Goal: Transaction & Acquisition: Purchase product/service

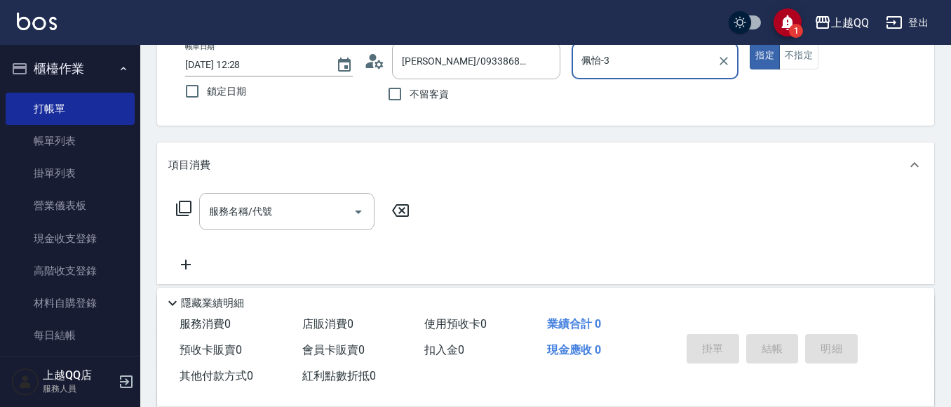
scroll to position [86, 0]
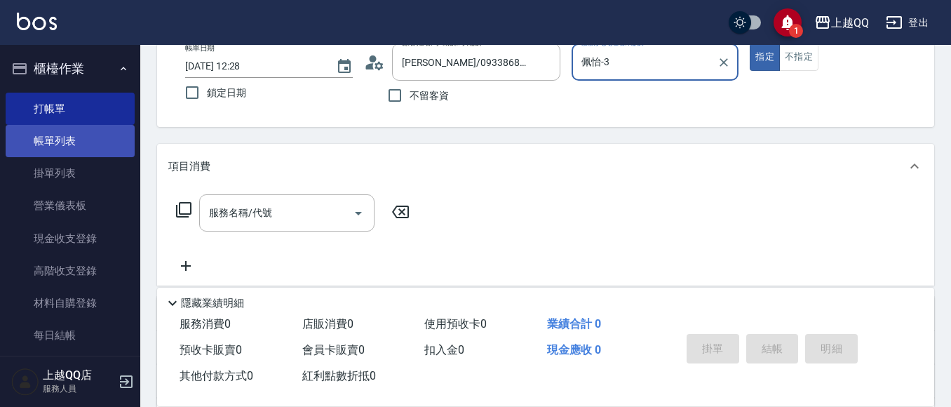
click at [55, 140] on link "帳單列表" at bounding box center [70, 141] width 129 height 32
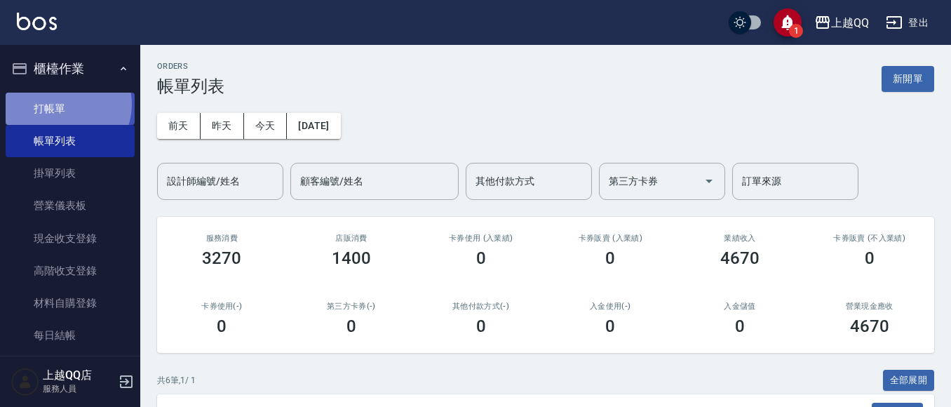
click at [62, 104] on link "打帳單" at bounding box center [70, 109] width 129 height 32
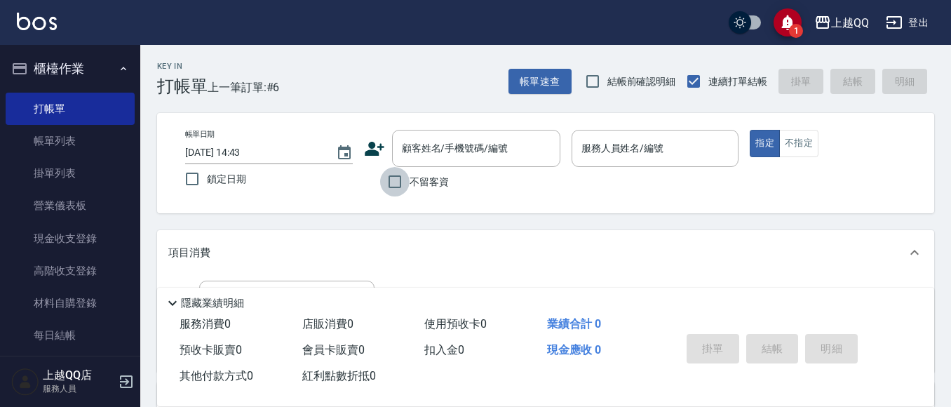
click at [393, 182] on input "不留客資" at bounding box center [394, 181] width 29 height 29
checkbox input "true"
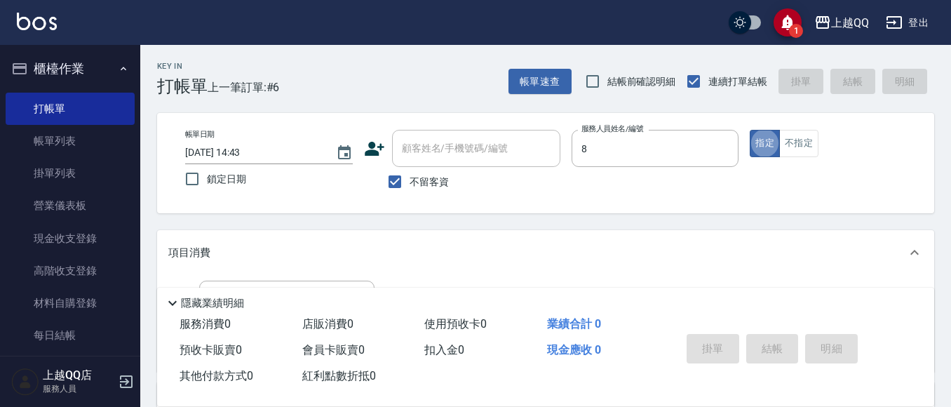
type input "[PERSON_NAME]-8"
type button "true"
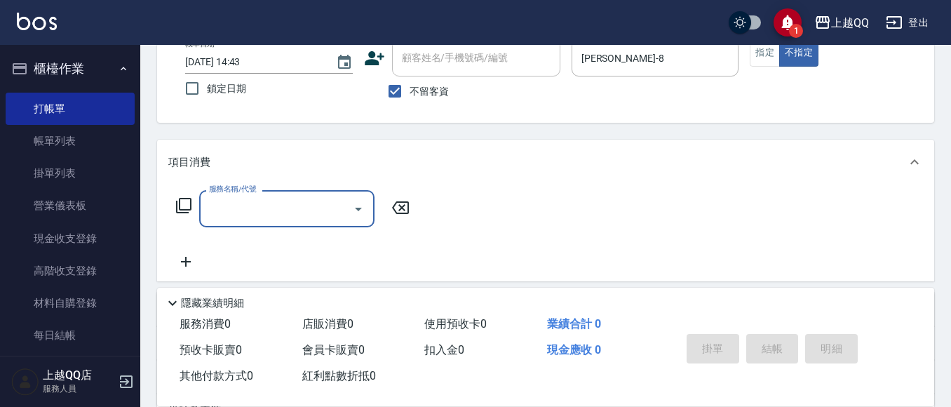
scroll to position [97, 0]
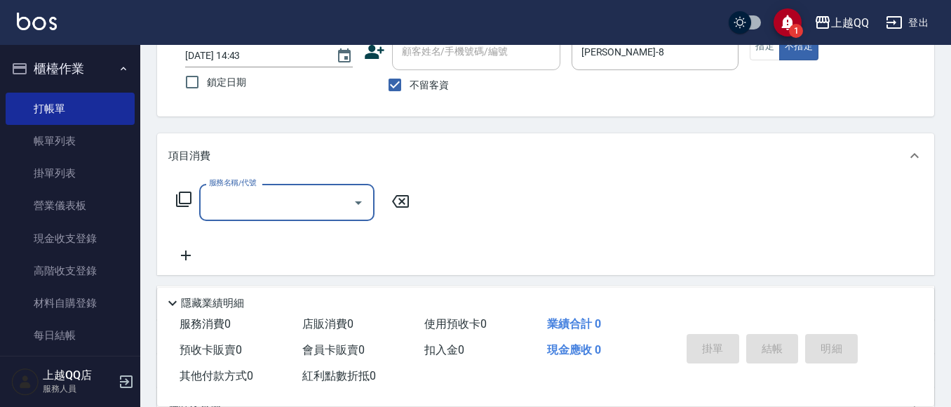
click at [179, 194] on icon at bounding box center [183, 198] width 15 height 15
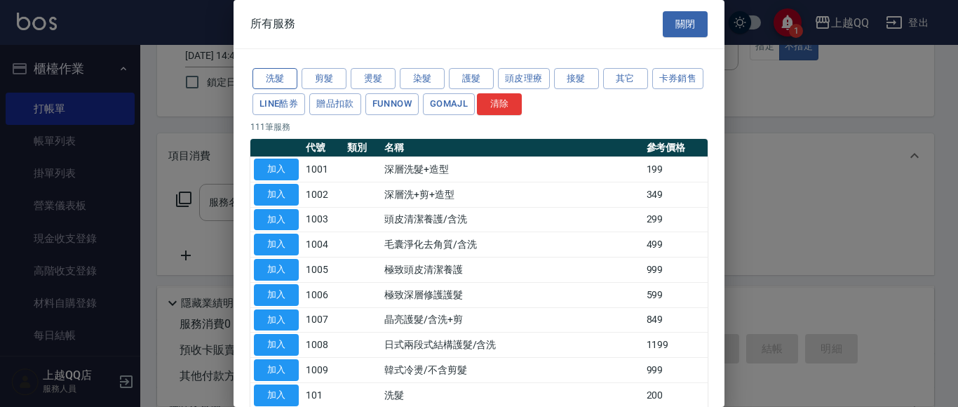
click at [274, 74] on button "洗髮" at bounding box center [274, 79] width 45 height 22
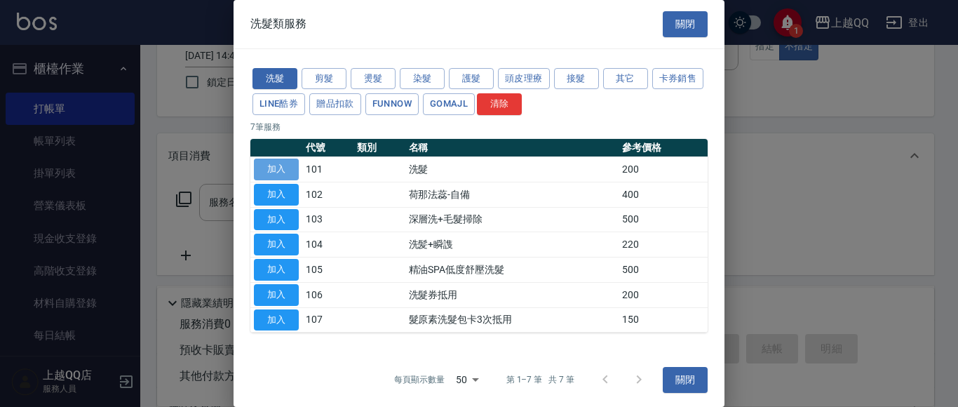
click at [265, 170] on button "加入" at bounding box center [276, 169] width 45 height 22
type input "洗髮(101)"
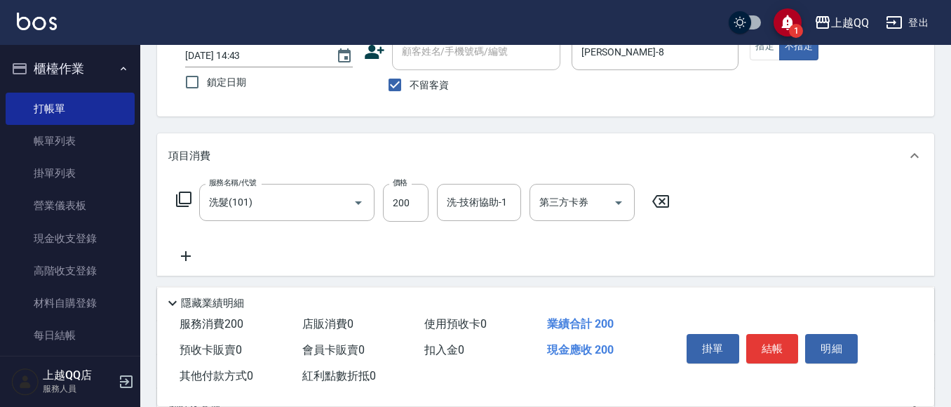
click at [174, 203] on div "服務名稱/代號 洗髮(101) 服務名稱/代號 價格 200 價格 洗-技術協助-1 洗-技術協助-1 第三方卡券 第三方卡券" at bounding box center [423, 203] width 510 height 38
click at [182, 198] on icon at bounding box center [183, 199] width 17 height 17
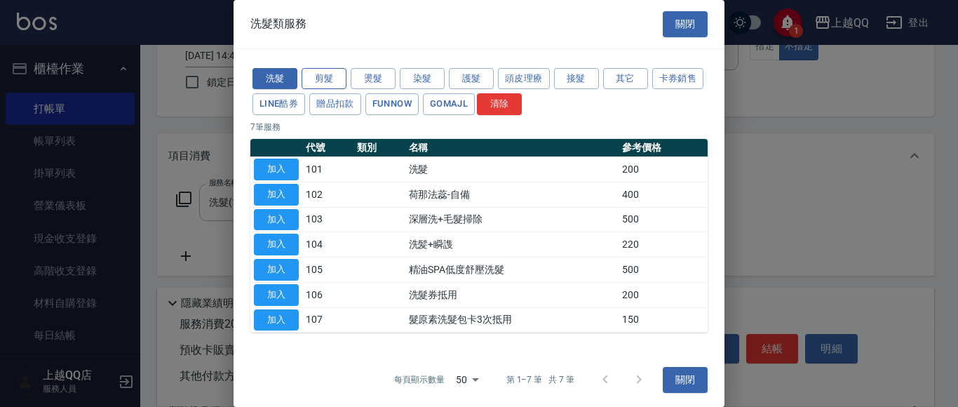
click at [318, 79] on button "剪髮" at bounding box center [324, 79] width 45 height 22
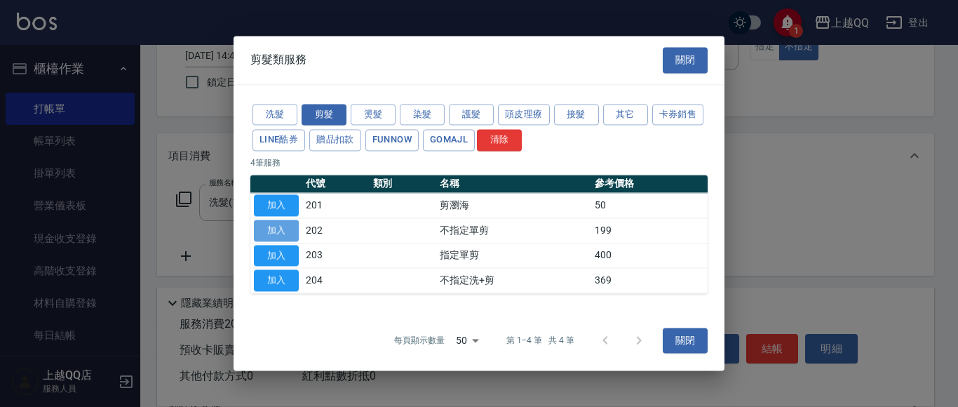
click at [291, 231] on button "加入" at bounding box center [276, 231] width 45 height 22
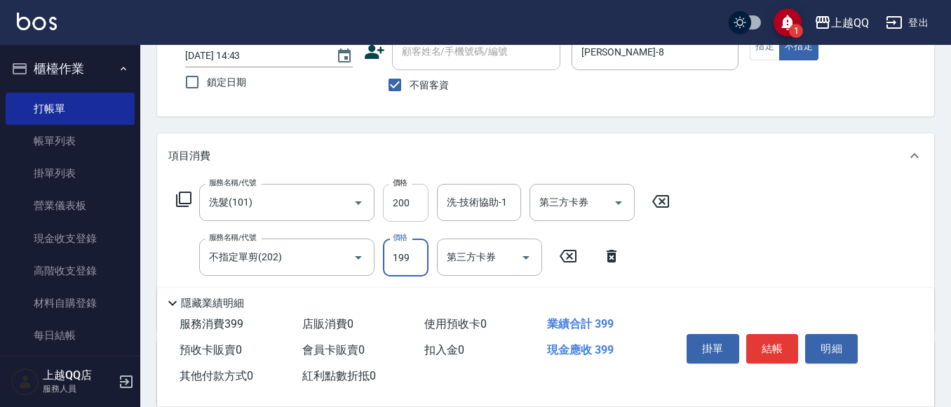
click at [410, 208] on input "200" at bounding box center [406, 203] width 46 height 38
type input "250"
click at [485, 209] on input "洗-技術協助-1" at bounding box center [479, 202] width 72 height 25
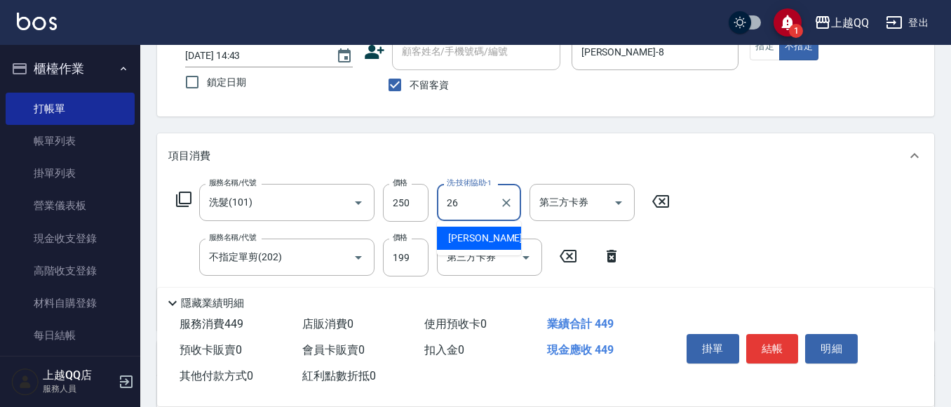
click at [495, 236] on div "[PERSON_NAME]-26" at bounding box center [479, 238] width 84 height 23
type input "[PERSON_NAME]-26"
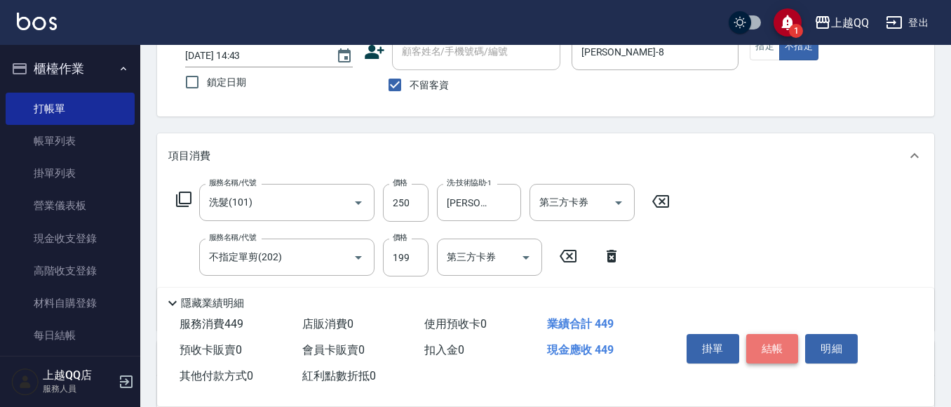
click at [787, 350] on button "結帳" at bounding box center [772, 348] width 53 height 29
